Goal: Task Accomplishment & Management: Manage account settings

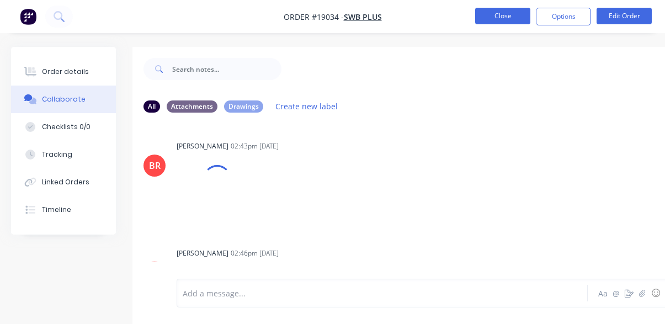
click at [530, 19] on button "Close" at bounding box center [502, 16] width 55 height 17
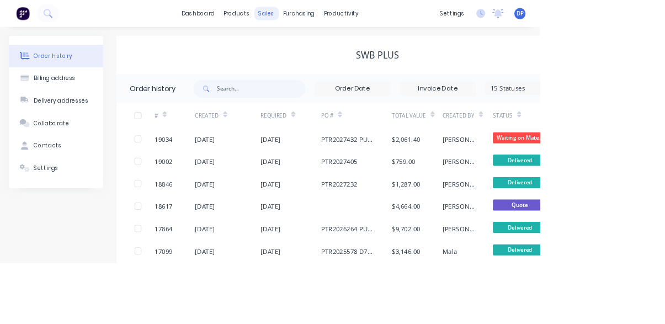
click at [329, 16] on div "sales" at bounding box center [328, 16] width 30 height 17
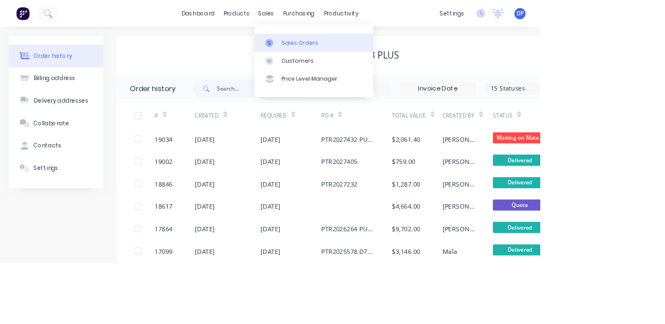
click at [383, 46] on link "Sales Orders" at bounding box center [387, 52] width 146 height 22
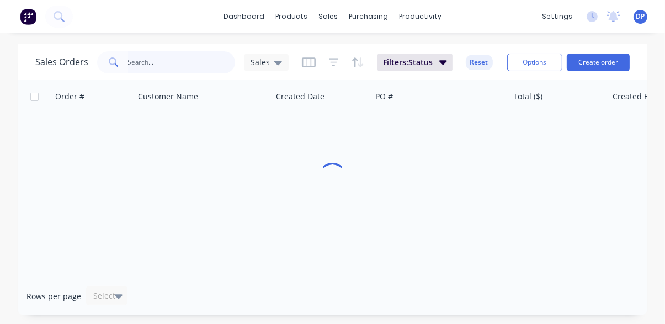
click at [166, 63] on input "text" at bounding box center [182, 62] width 108 height 22
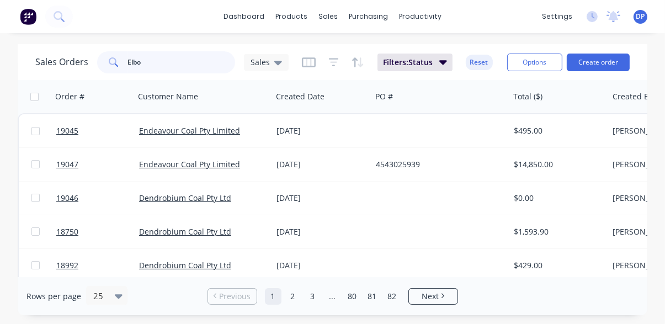
type input "Elbow"
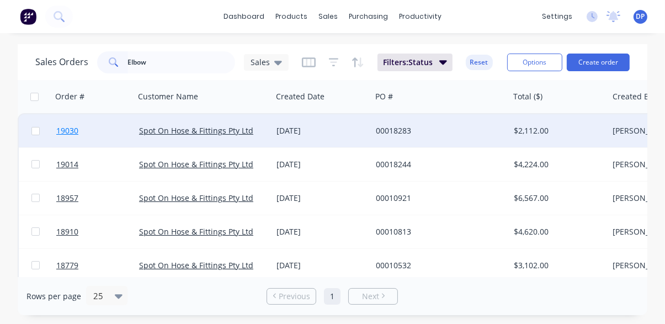
click at [62, 132] on span "19030" at bounding box center [67, 130] width 22 height 11
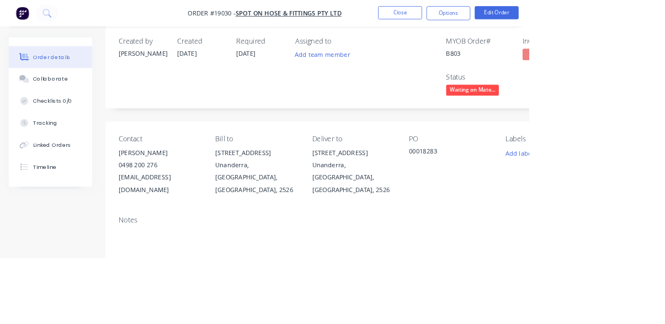
scroll to position [9, 0]
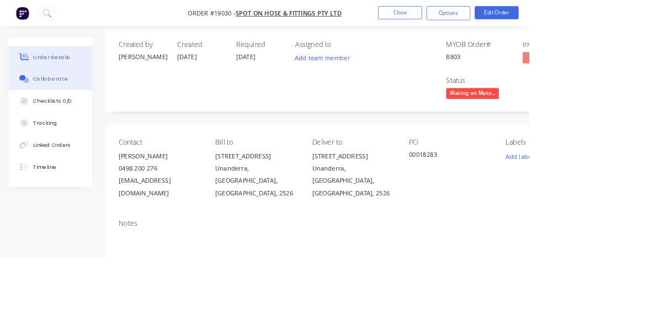
click at [51, 103] on div "Collaborate" at bounding box center [64, 99] width 44 height 10
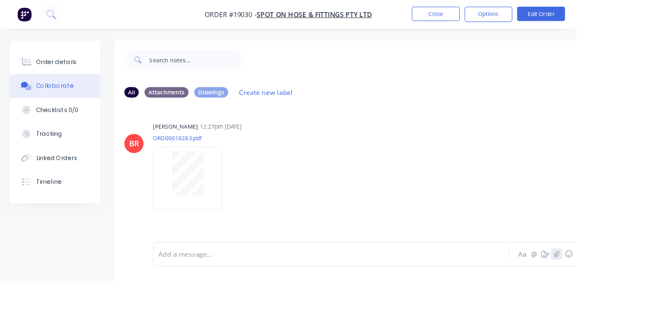
click at [642, 300] on button "button" at bounding box center [642, 292] width 13 height 13
click at [47, 70] on div "Order details" at bounding box center [65, 72] width 47 height 10
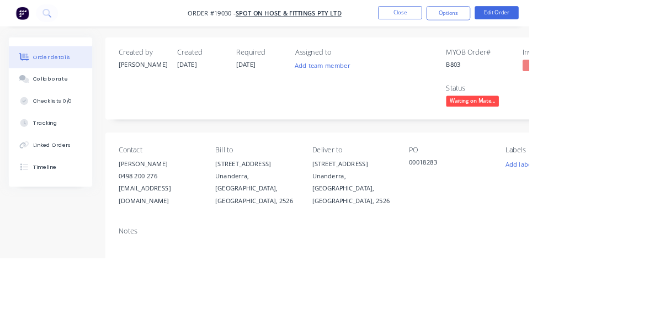
click at [588, 131] on span "Waiting on Mate..." at bounding box center [594, 127] width 66 height 14
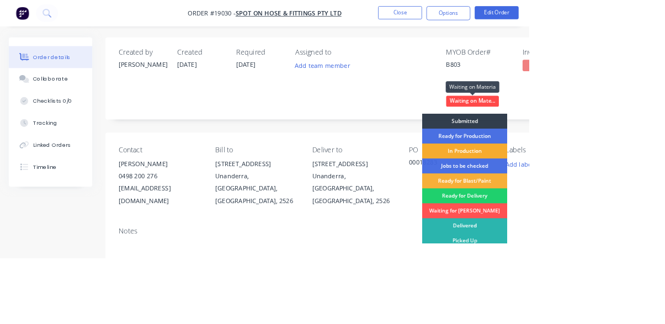
click at [609, 194] on div "In Production" at bounding box center [583, 189] width 107 height 19
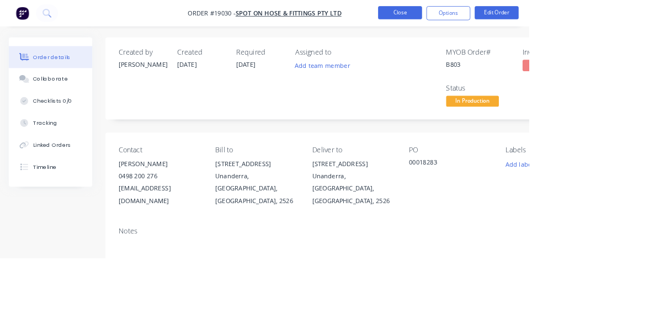
click at [530, 15] on button "Close" at bounding box center [502, 16] width 55 height 17
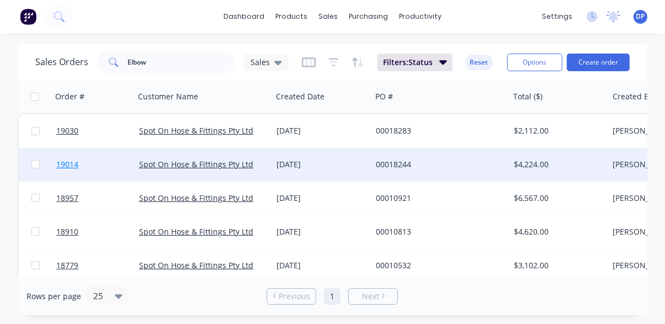
click at [72, 165] on span "19014" at bounding box center [67, 164] width 22 height 11
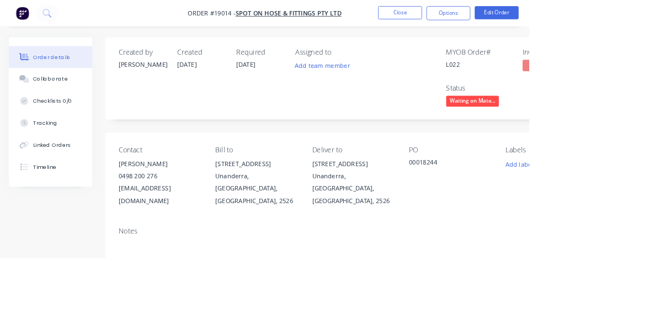
click at [603, 128] on span "Waiting on Mate..." at bounding box center [594, 127] width 66 height 14
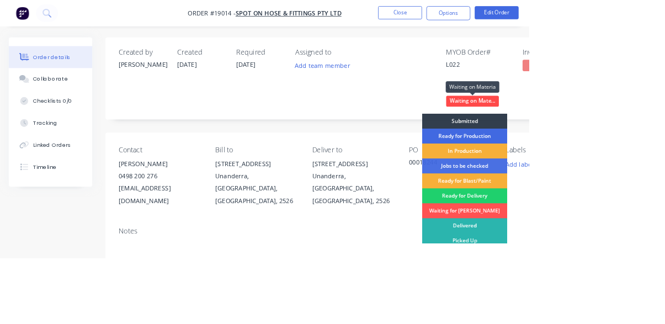
click at [605, 171] on div "Ready for Production" at bounding box center [583, 171] width 107 height 19
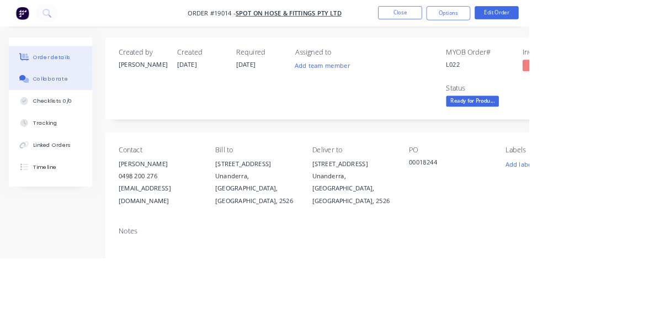
click at [44, 102] on div "Collaborate" at bounding box center [64, 99] width 44 height 10
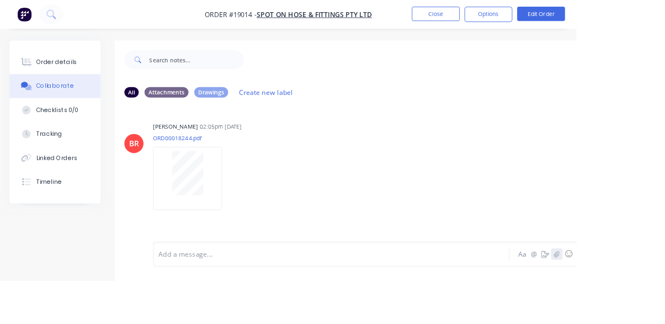
click at [641, 300] on button "button" at bounding box center [642, 292] width 13 height 13
click at [530, 13] on button "Close" at bounding box center [502, 16] width 55 height 17
